Goal: Use online tool/utility

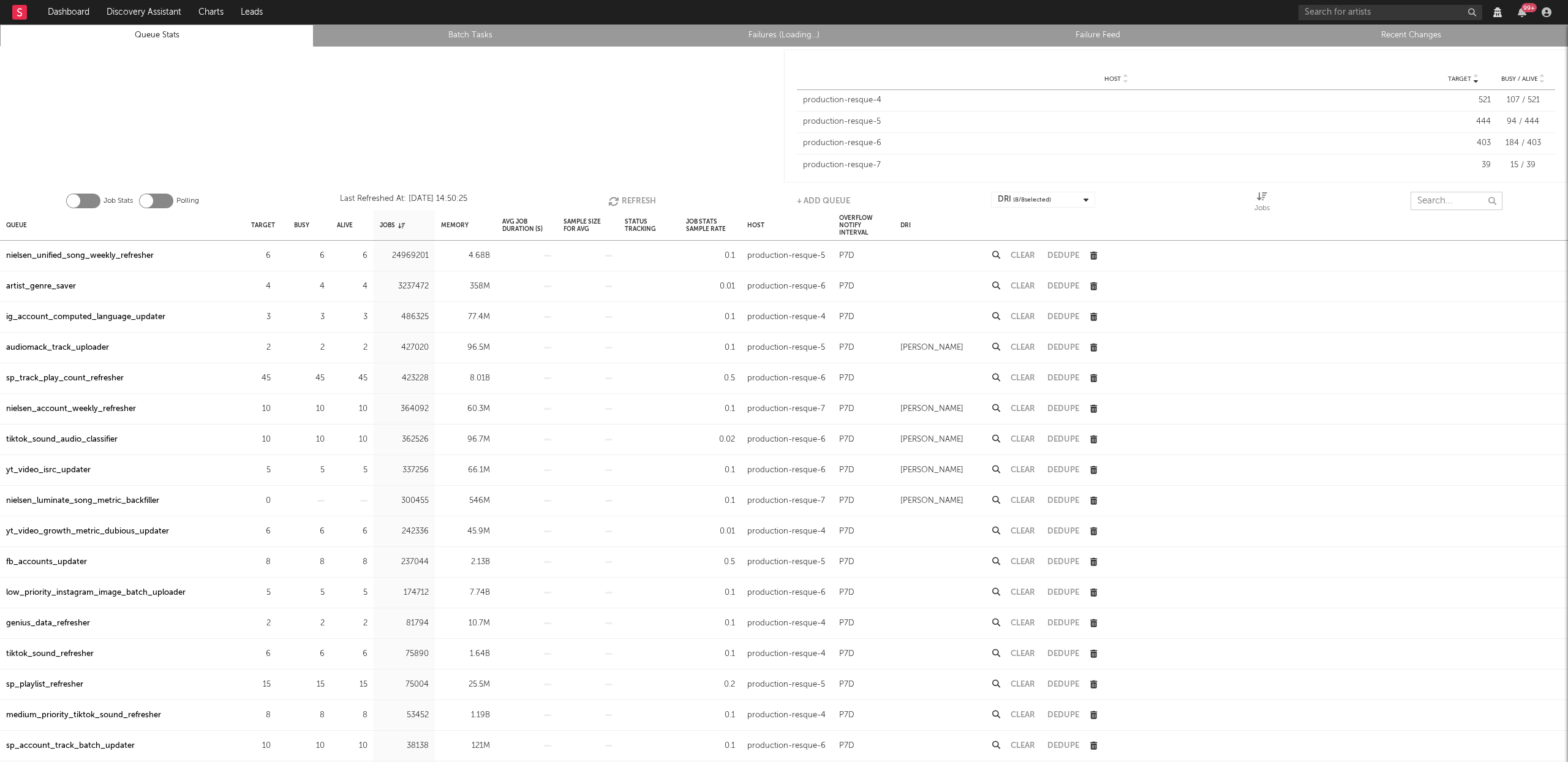
click at [1453, 206] on input "text" at bounding box center [1457, 201] width 92 height 18
type input "deez"
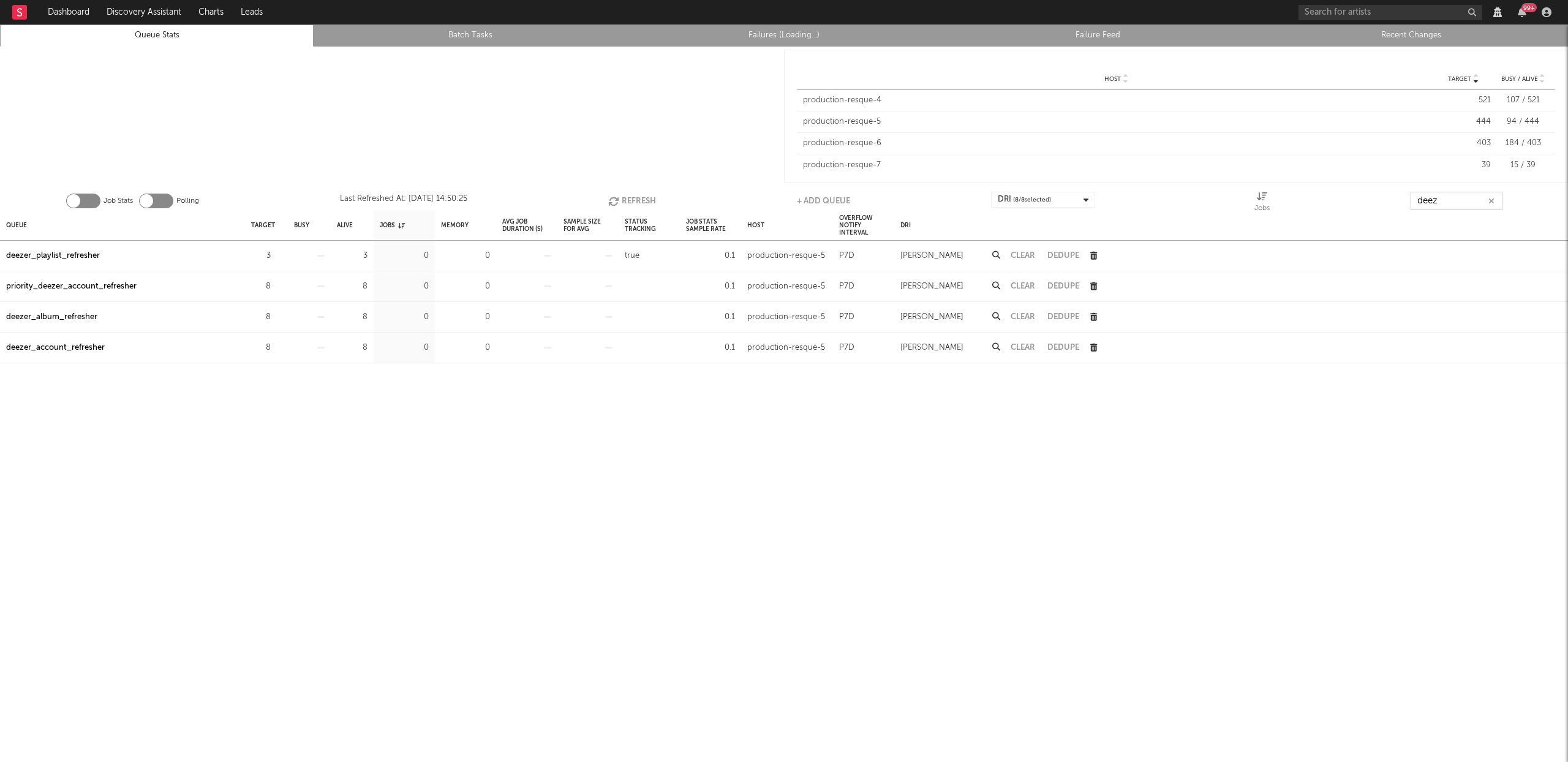
type input "deez"
click at [88, 289] on div "priority_deezer_account_refresher" at bounding box center [71, 287] width 130 height 14
click at [69, 348] on div "deezer_account_refresher" at bounding box center [55, 348] width 99 height 14
click at [73, 310] on div "deezer_album_refresher" at bounding box center [51, 317] width 91 height 14
click at [1490, 198] on icon "button" at bounding box center [1491, 201] width 6 height 8
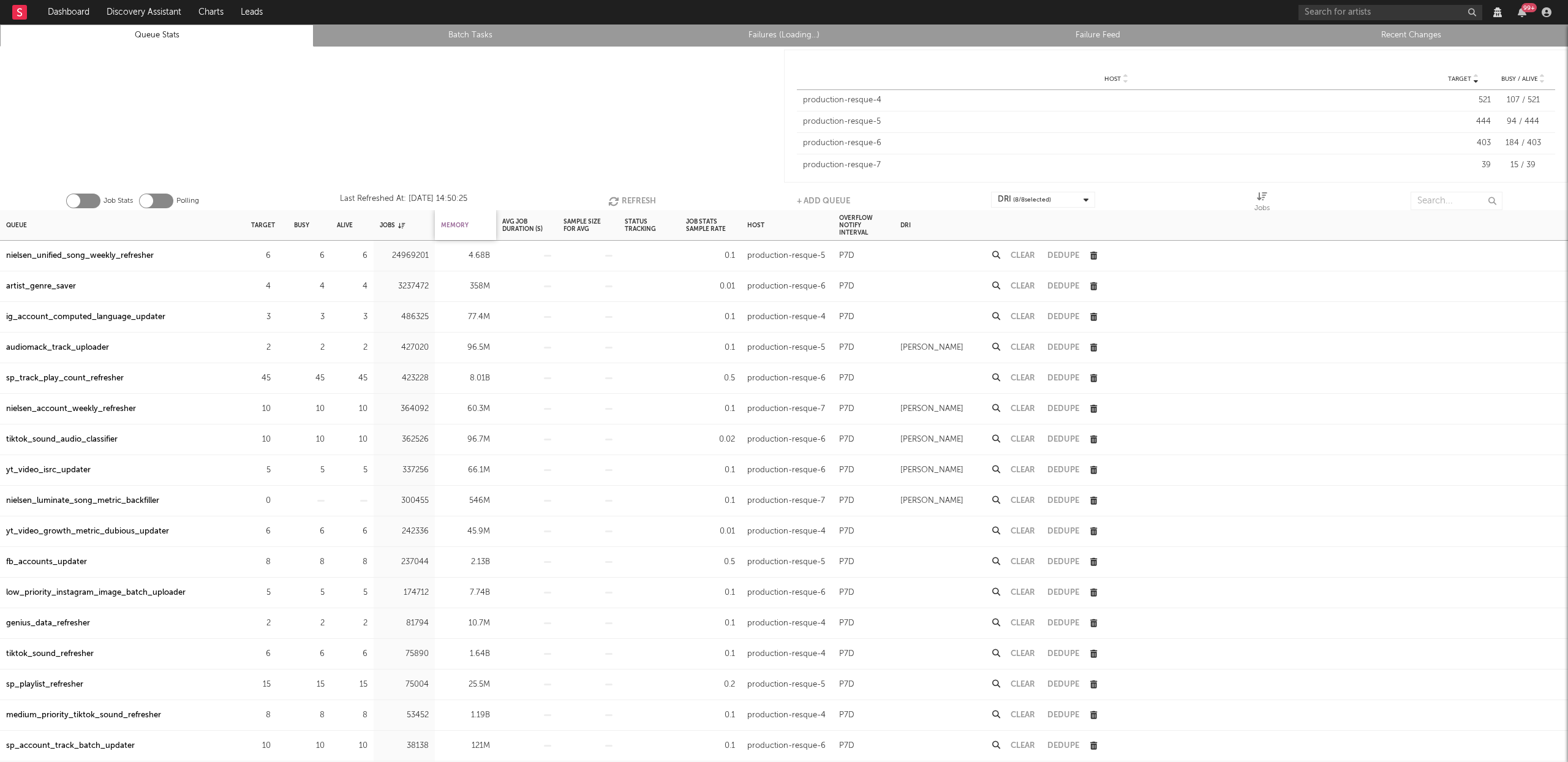
click at [462, 223] on div "Memory" at bounding box center [455, 225] width 27 height 26
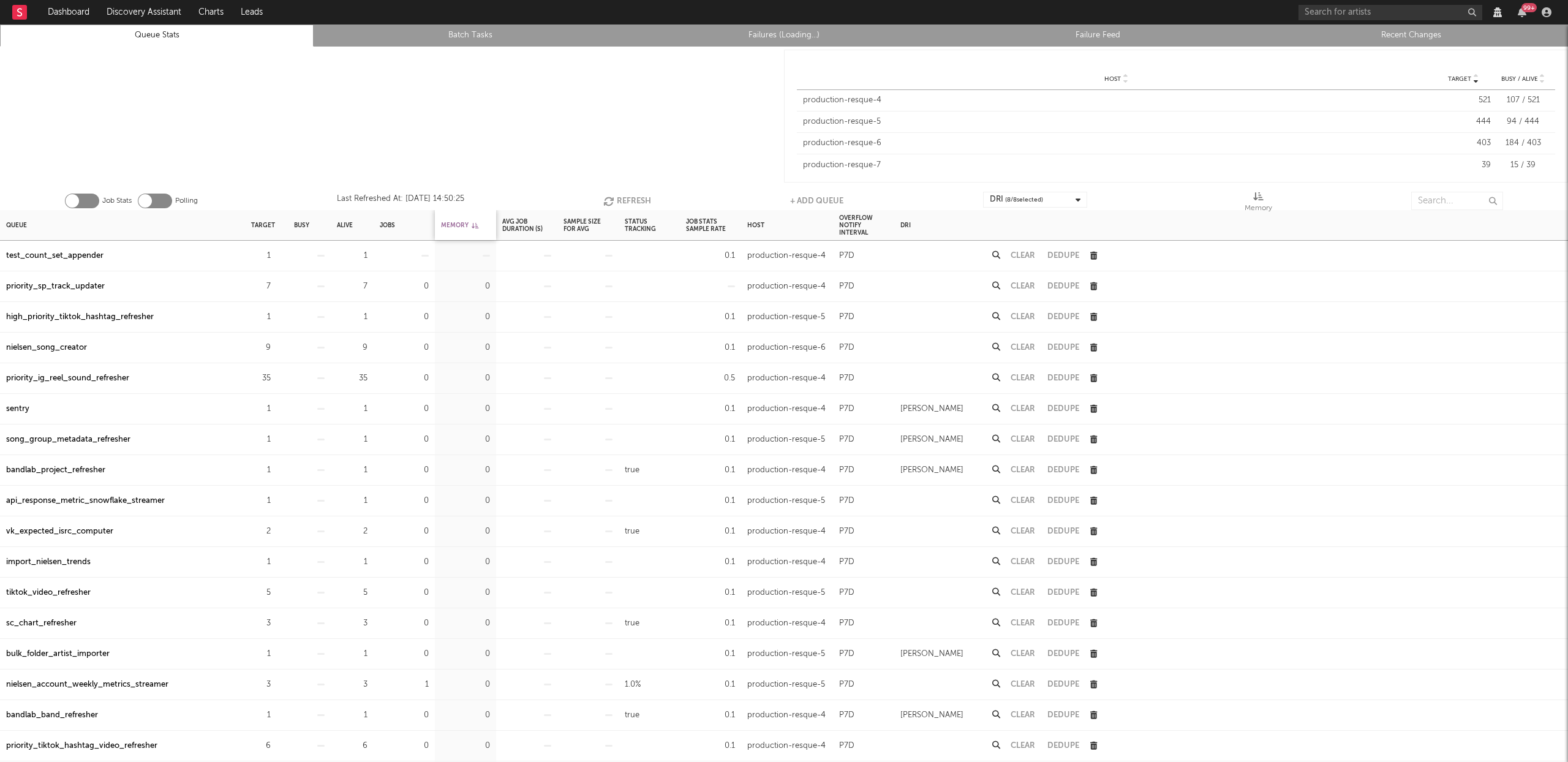
click at [461, 223] on div "Memory" at bounding box center [460, 225] width 37 height 26
